Goal: Check status: Check status

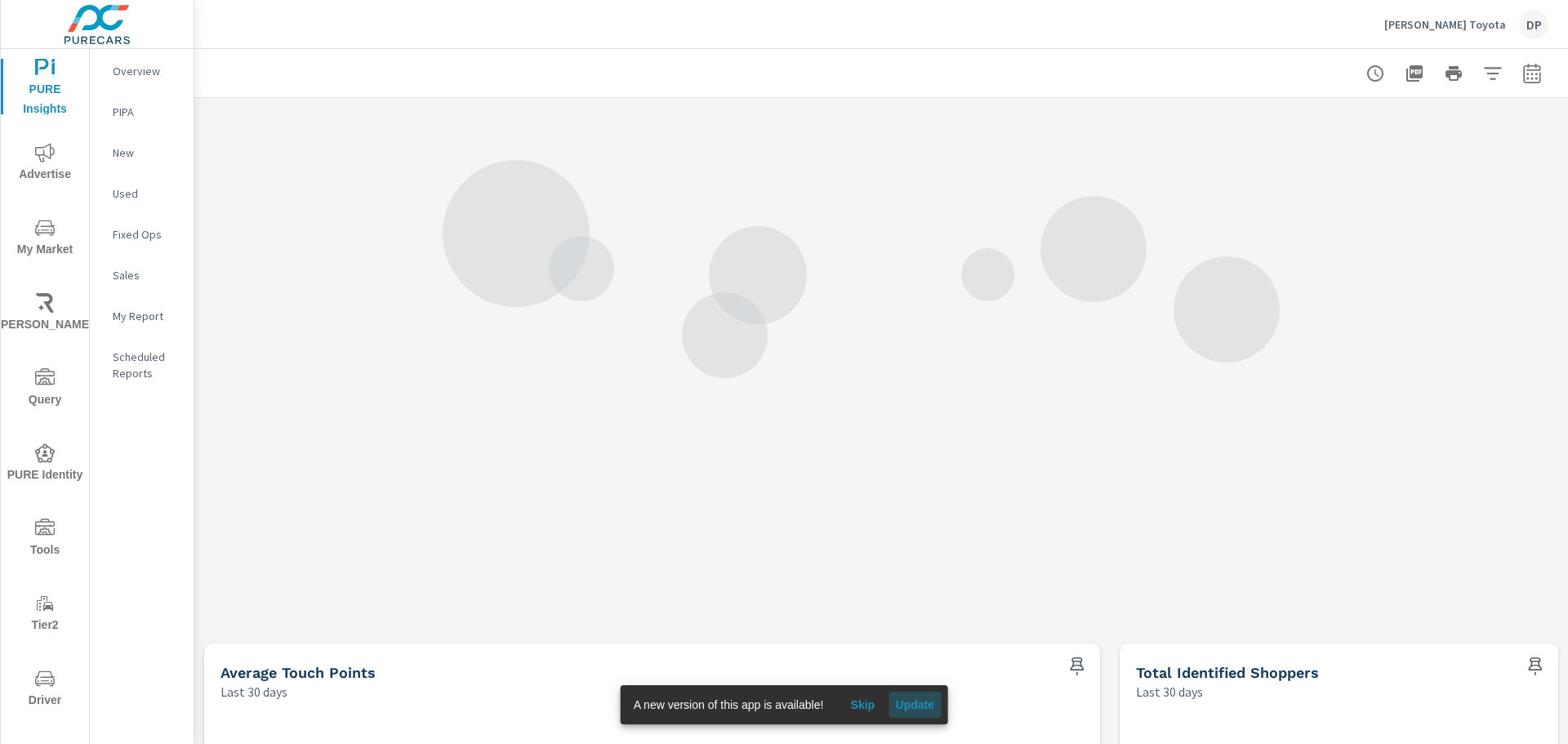
click at [913, 703] on span "Update" at bounding box center [914, 704] width 39 height 15
